Goal: Check status

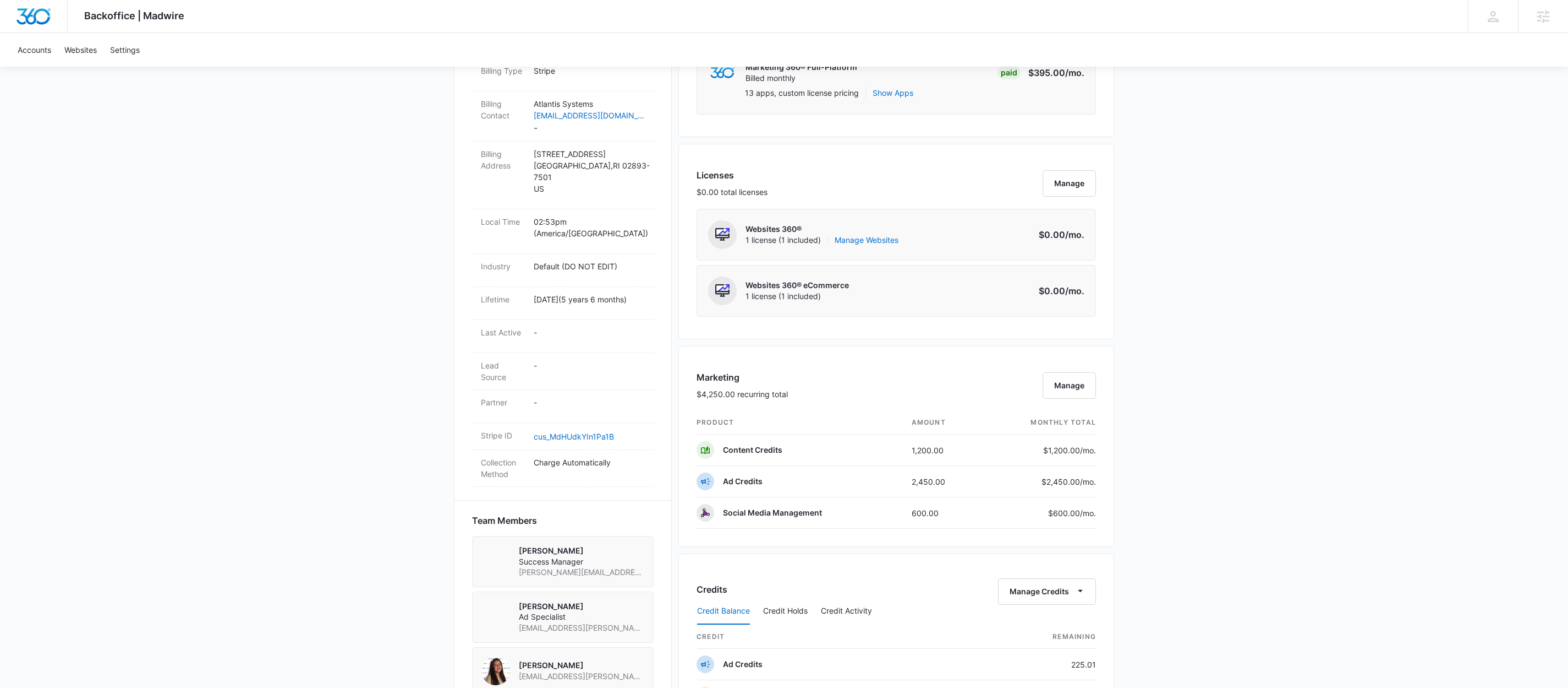
scroll to position [544, 0]
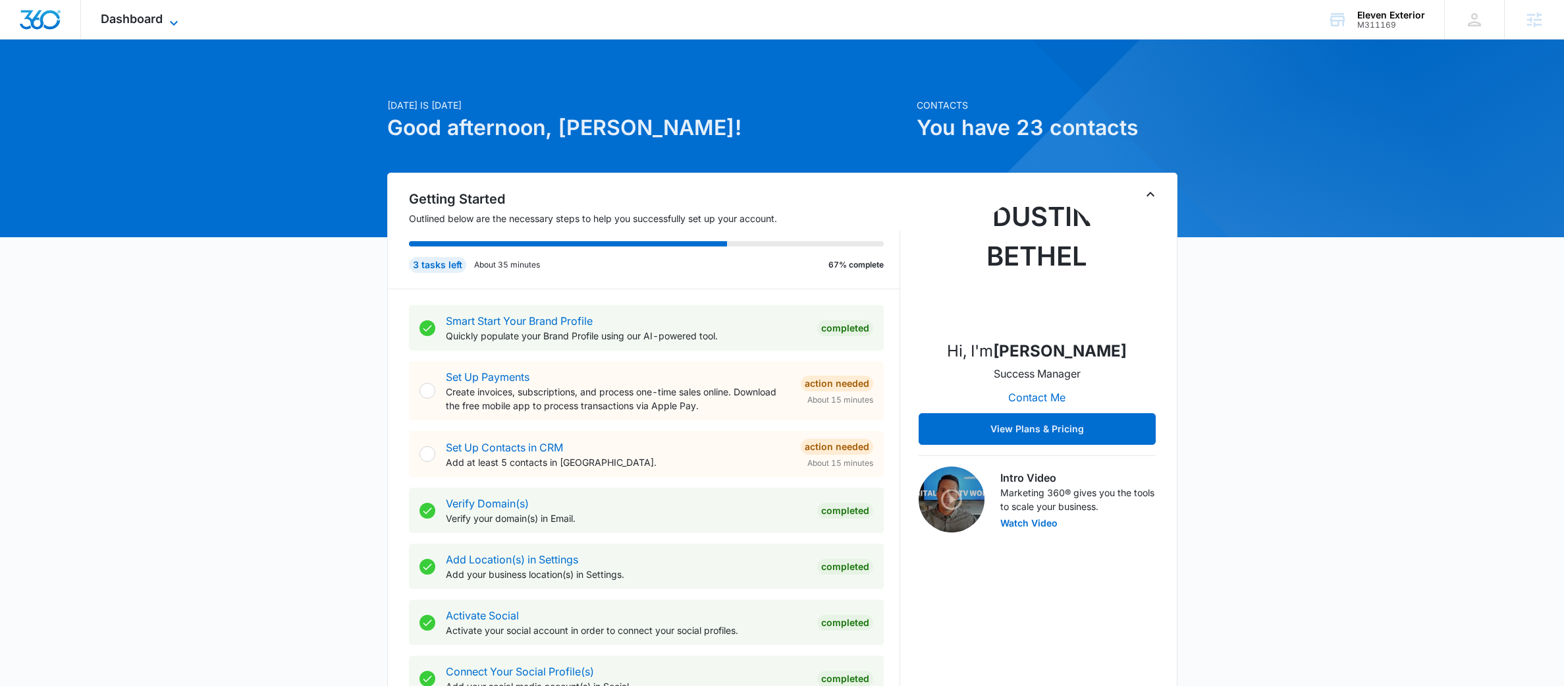
click at [148, 22] on span "Dashboard" at bounding box center [132, 19] width 62 height 14
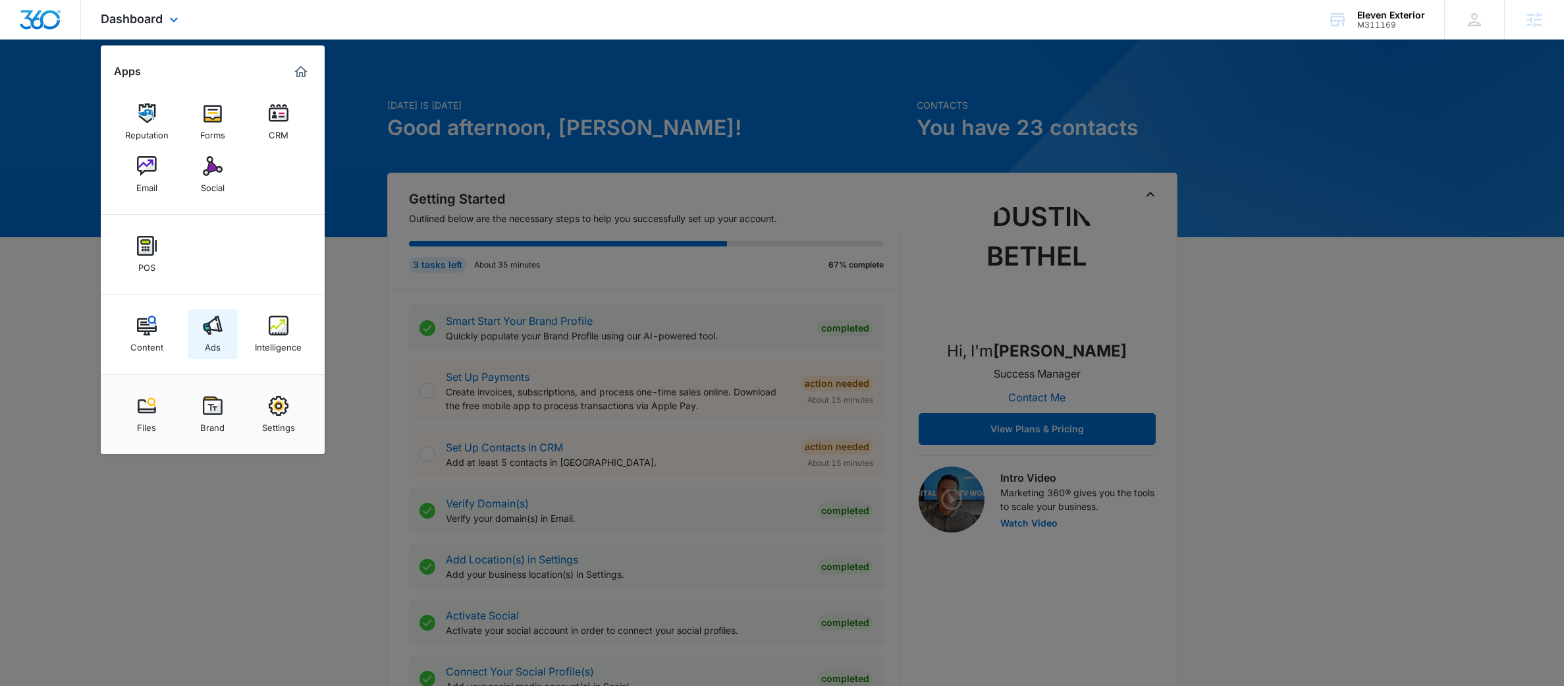
click at [223, 340] on link "Ads" at bounding box center [213, 334] width 50 height 50
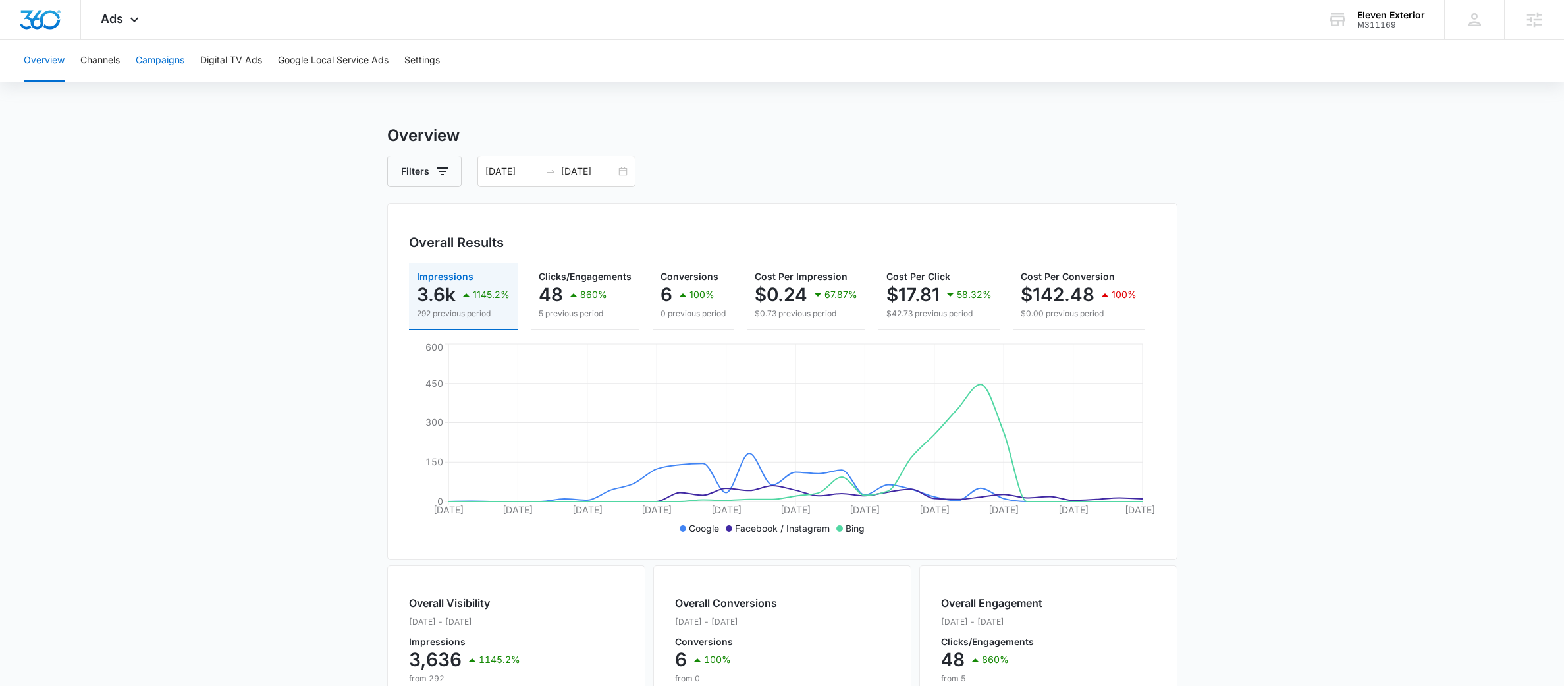
click at [173, 68] on button "Campaigns" at bounding box center [160, 61] width 49 height 42
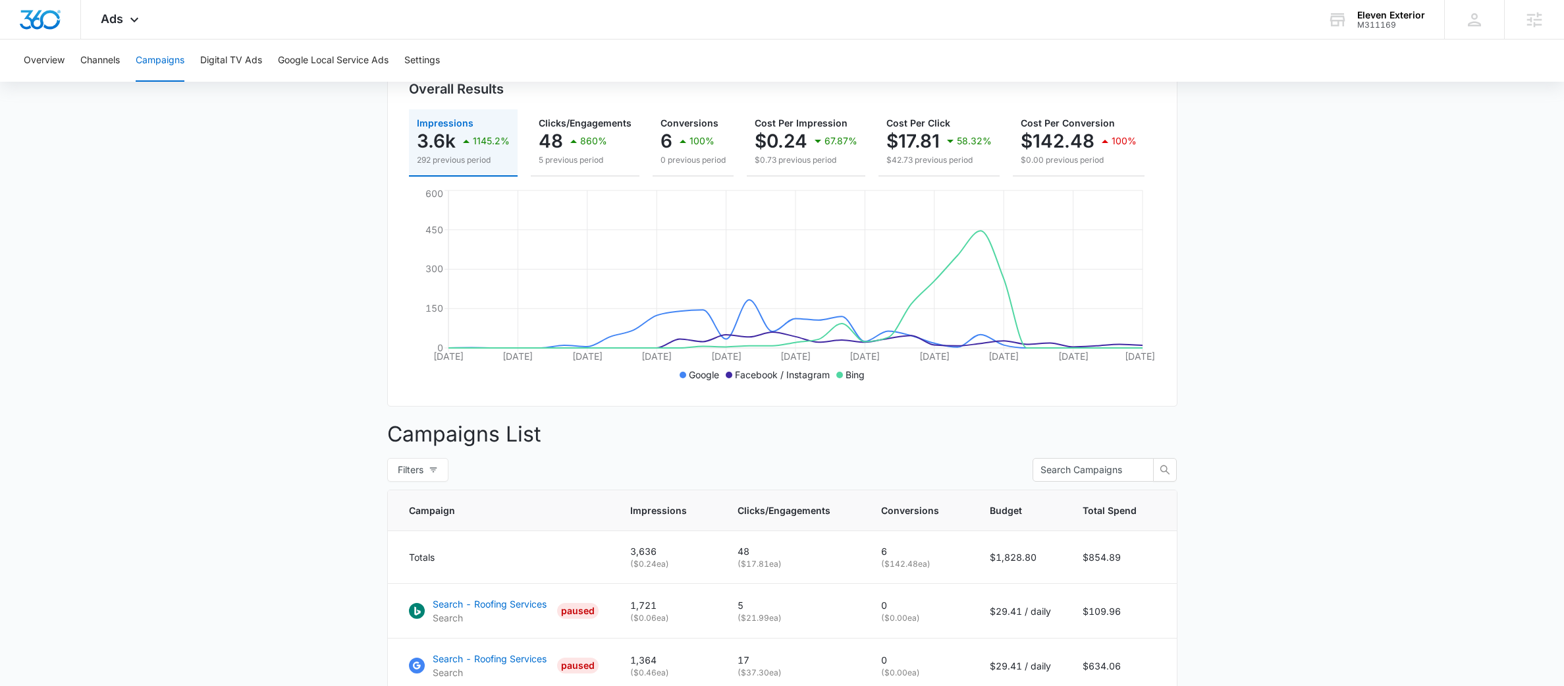
scroll to position [136, 0]
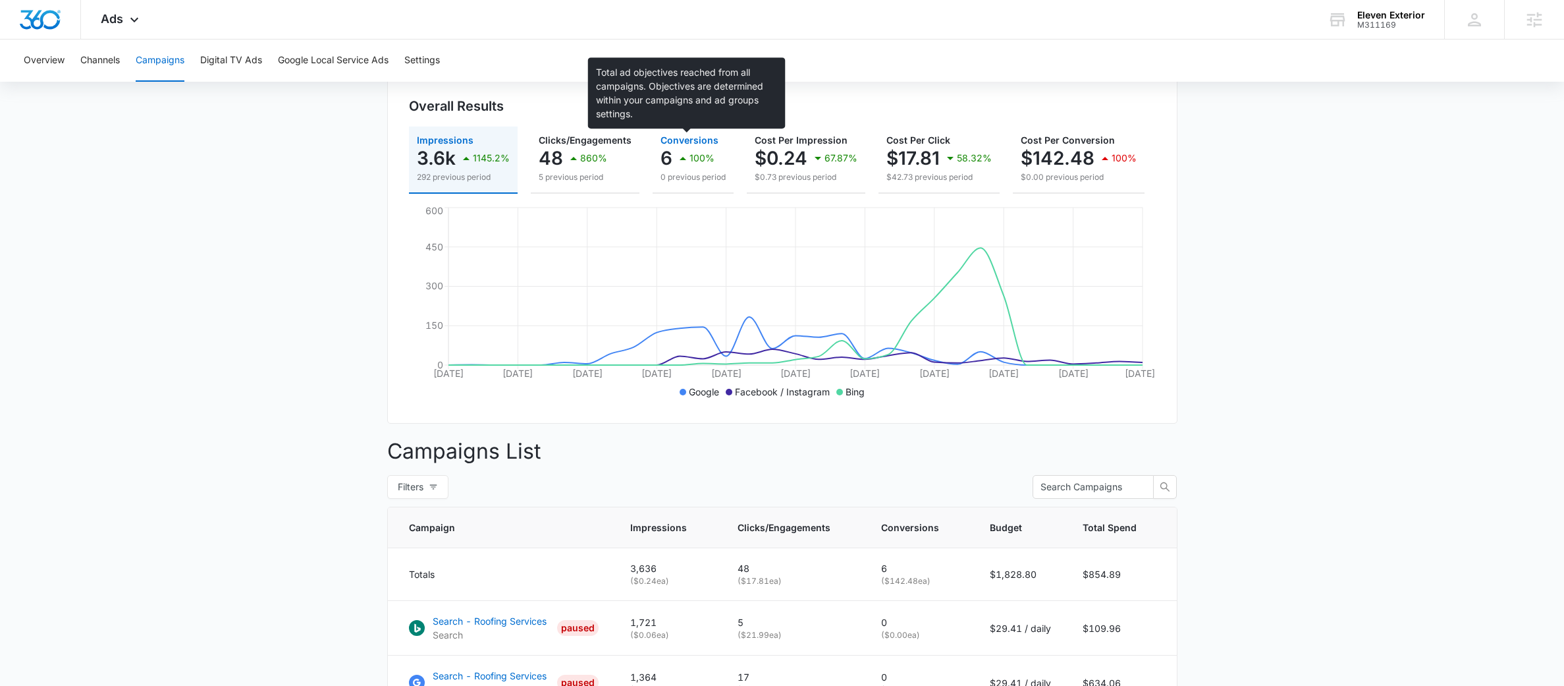
click at [665, 144] on span "Conversions" at bounding box center [690, 139] width 58 height 11
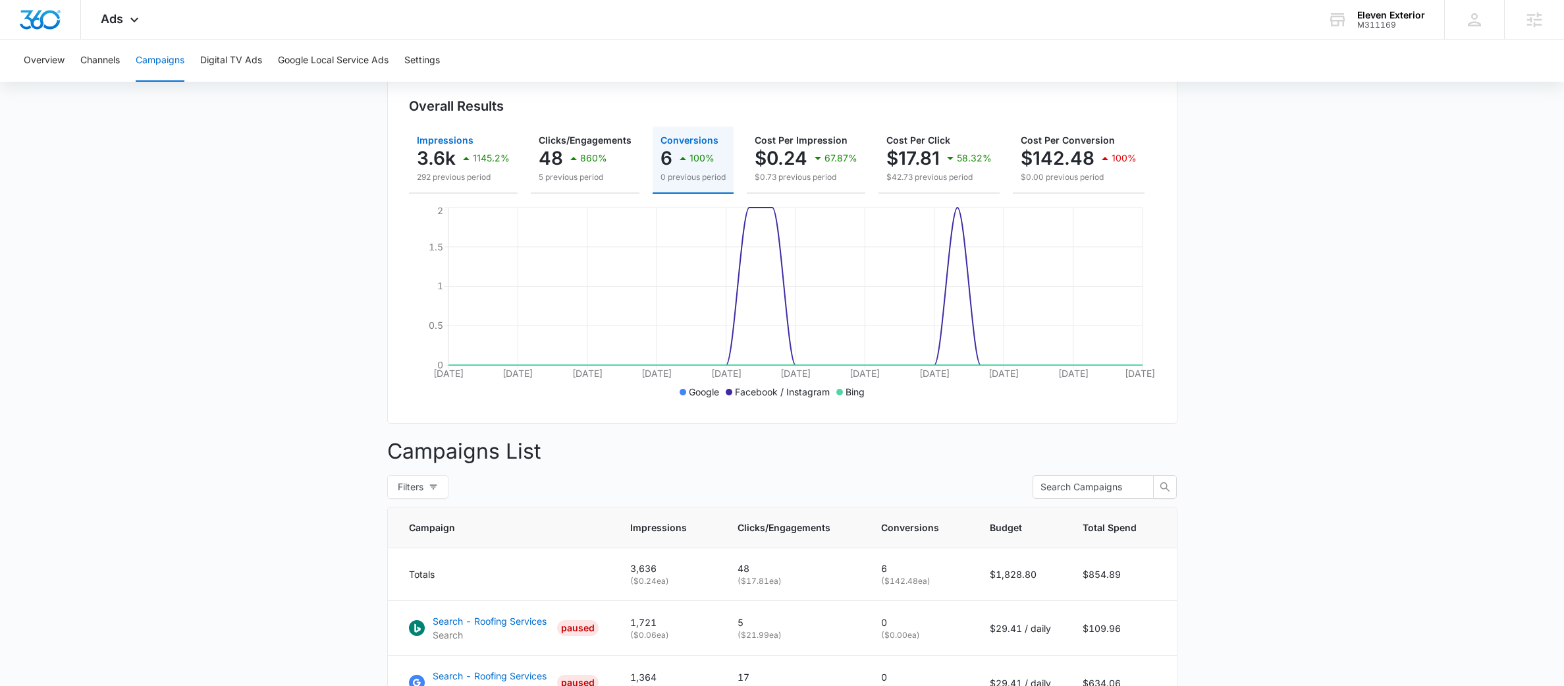
click at [464, 155] on icon "button" at bounding box center [466, 158] width 16 height 16
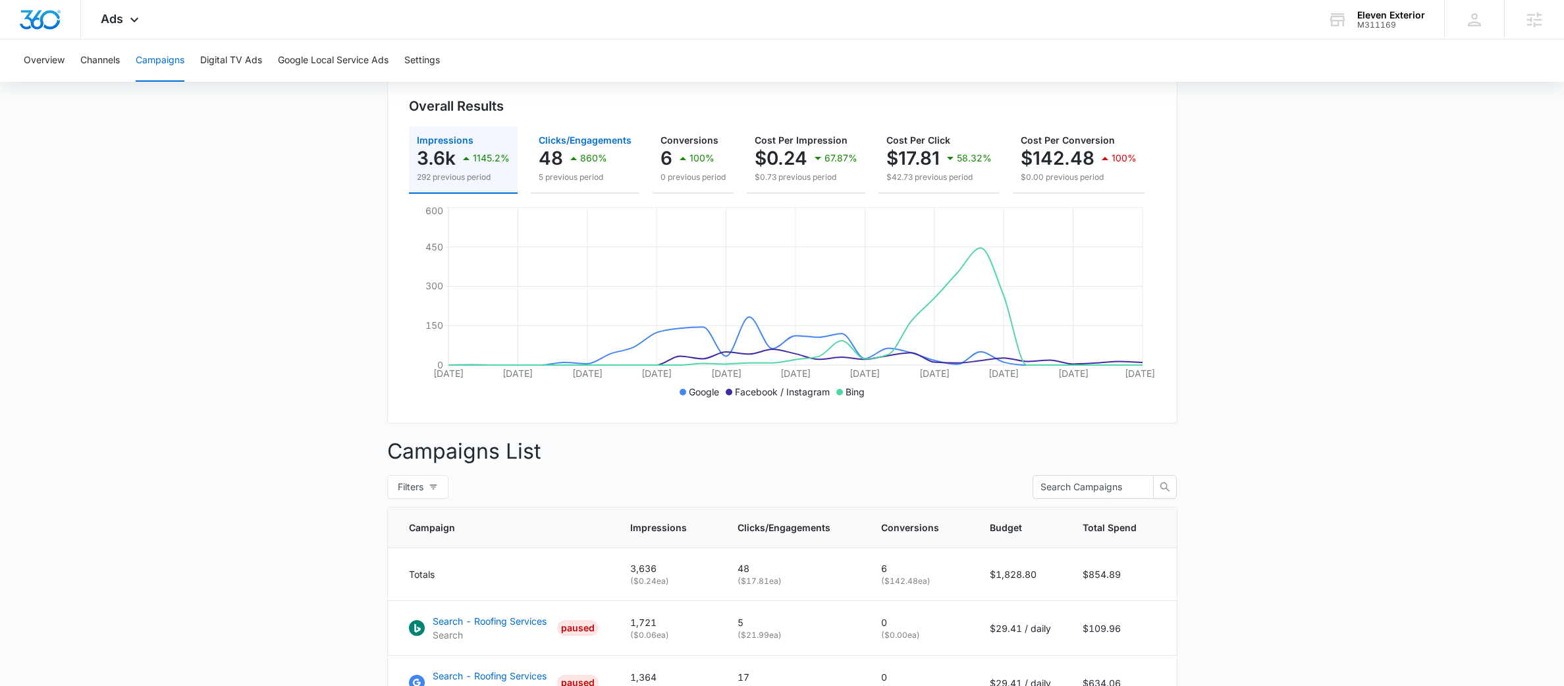
click at [570, 163] on icon "button" at bounding box center [574, 158] width 16 height 16
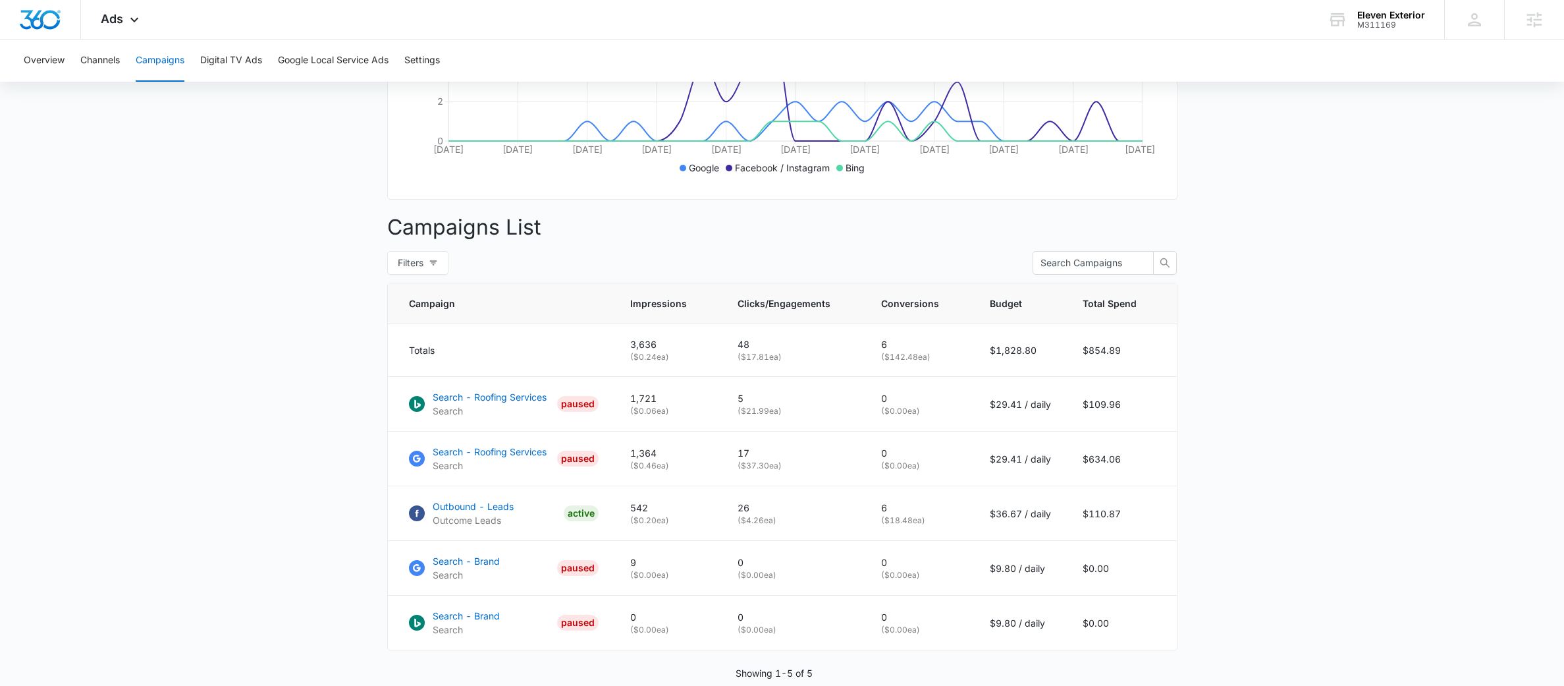
scroll to position [367, 0]
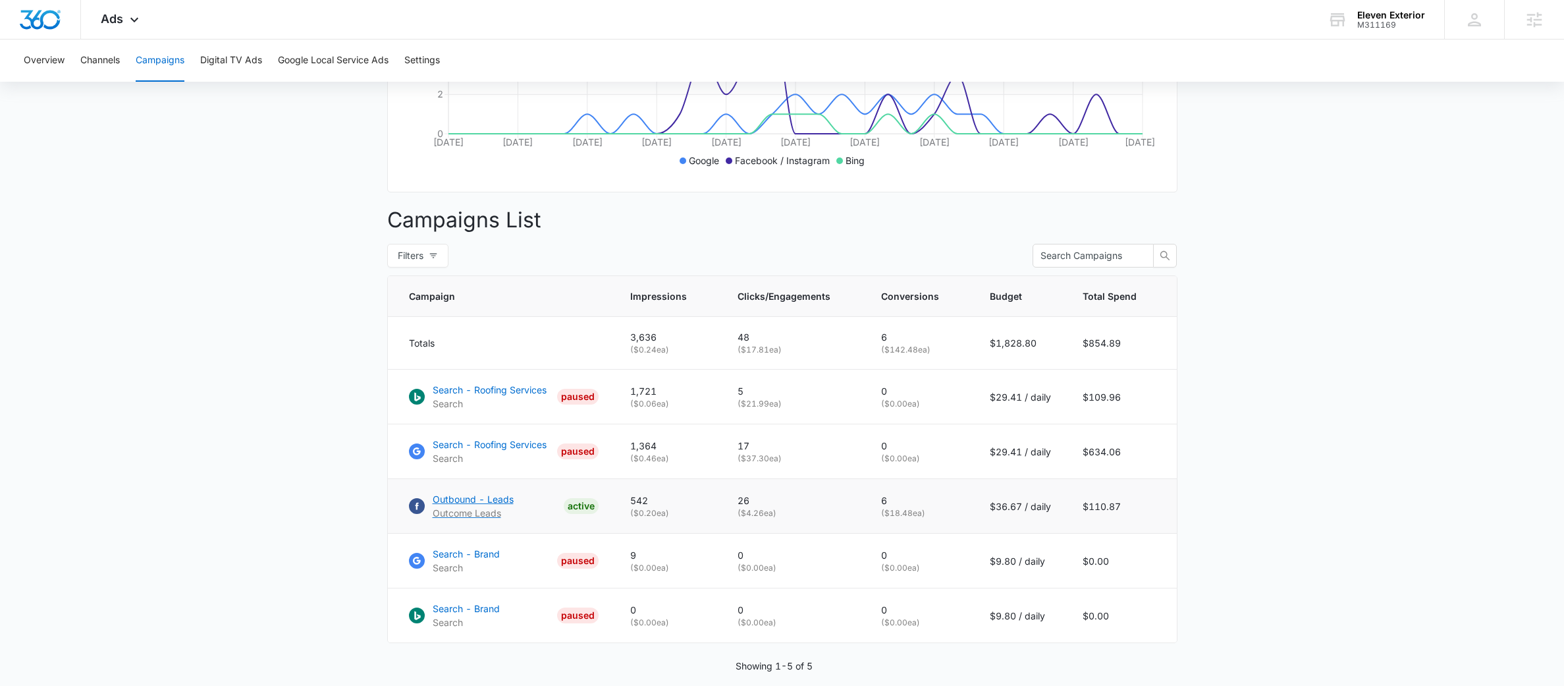
click at [488, 506] on p "Outbound - Leads" at bounding box center [473, 499] width 81 height 14
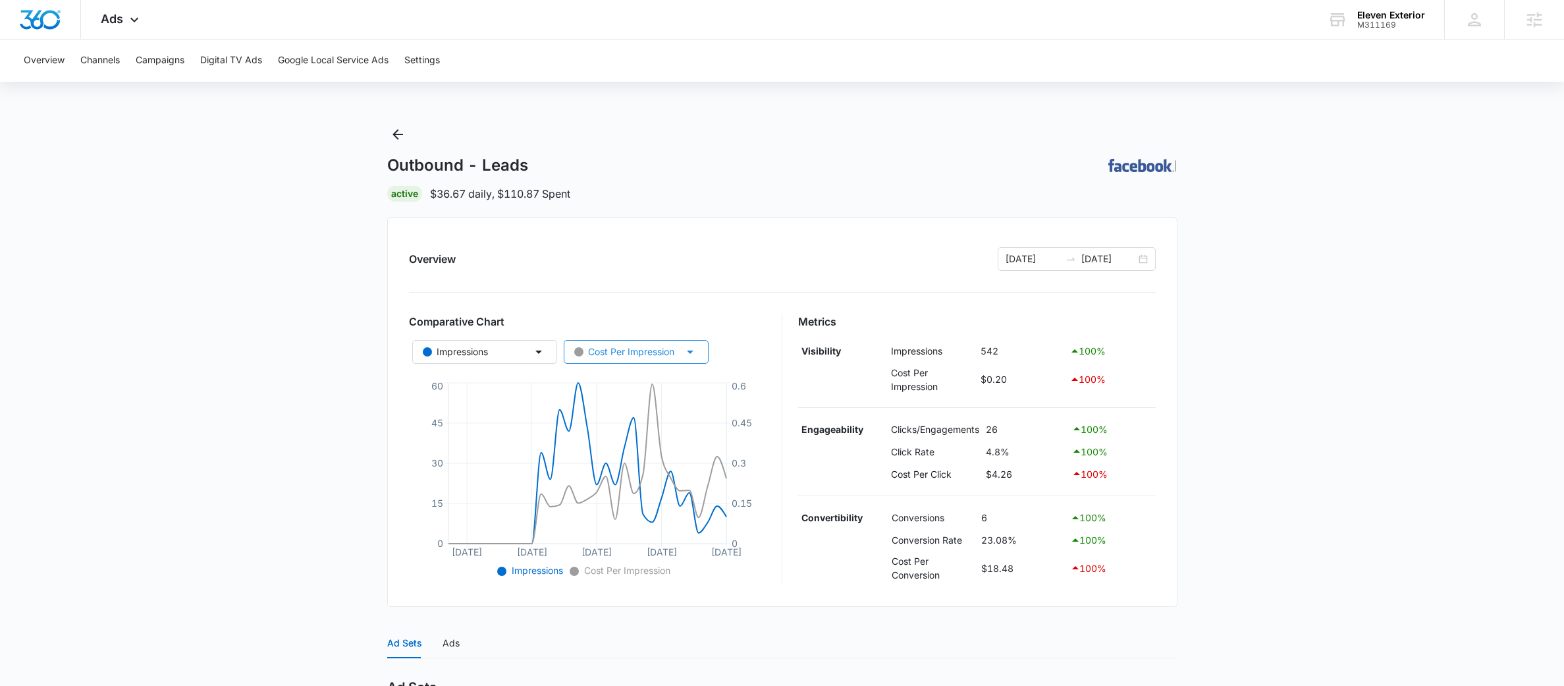
click at [657, 356] on div "Cost Per Impression" at bounding box center [624, 351] width 100 height 14
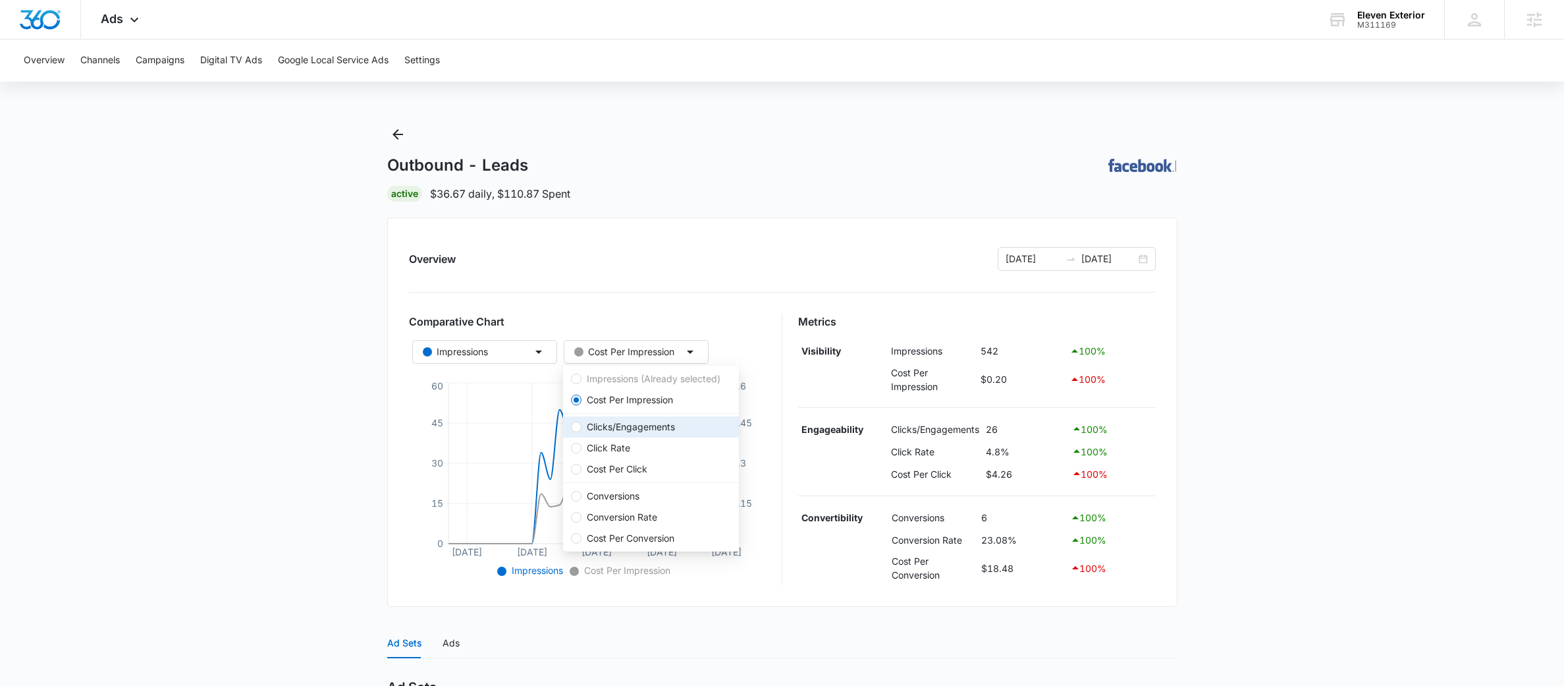
click at [632, 432] on span "Clicks/Engagements" at bounding box center [631, 426] width 99 height 14
click at [582, 432] on input "Clicks/Engagements" at bounding box center [576, 426] width 11 height 11
radio input "false"
radio input "true"
